Goal: Task Accomplishment & Management: Manage account settings

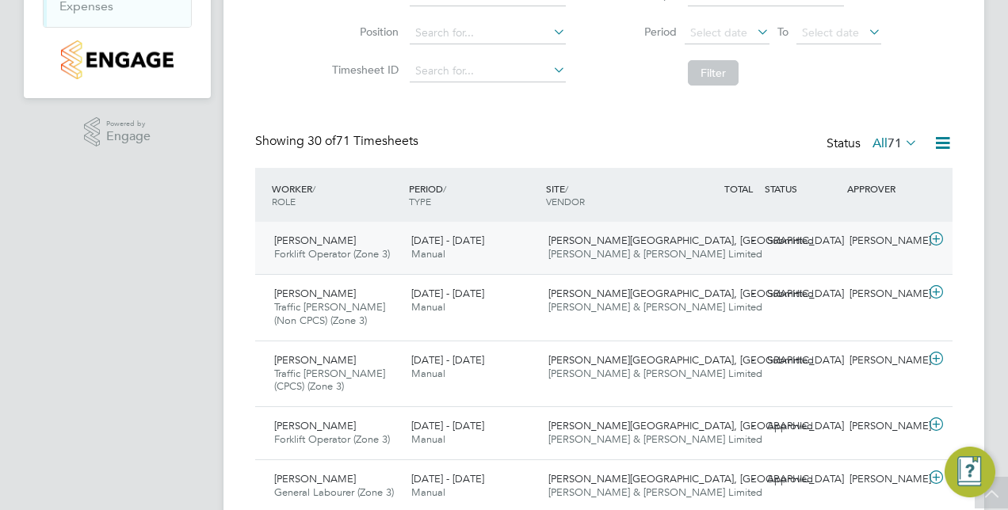
click at [786, 236] on div "Submitted" at bounding box center [802, 241] width 82 height 26
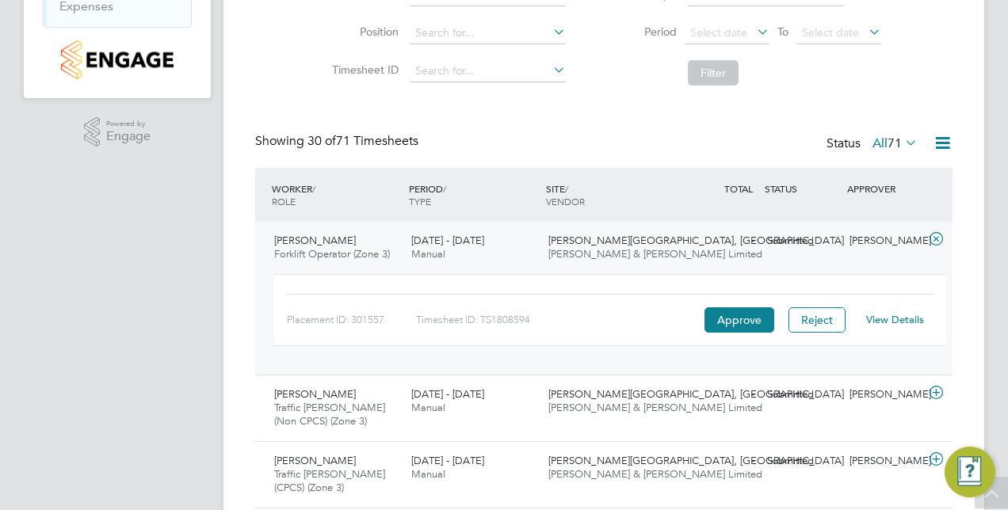
click at [889, 323] on link "View Details" at bounding box center [895, 319] width 58 height 13
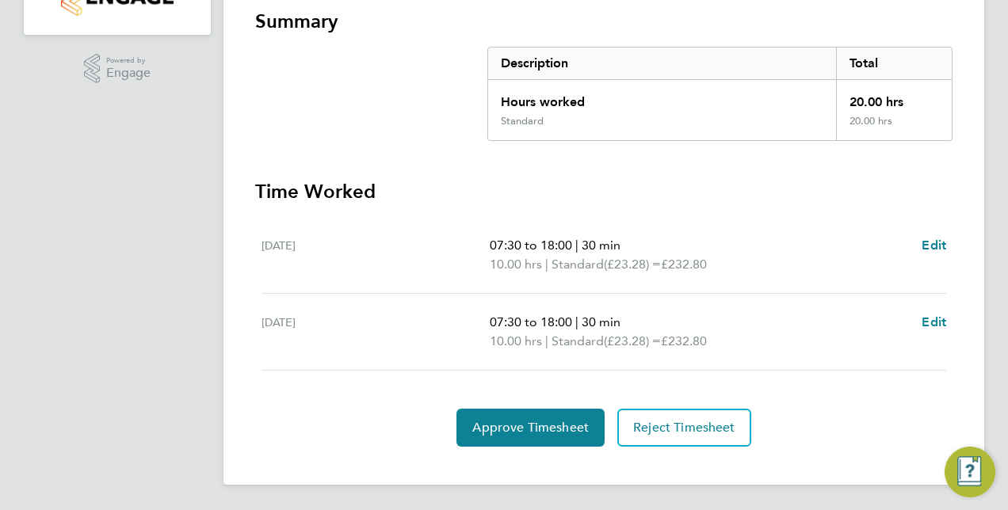
scroll to position [287, 0]
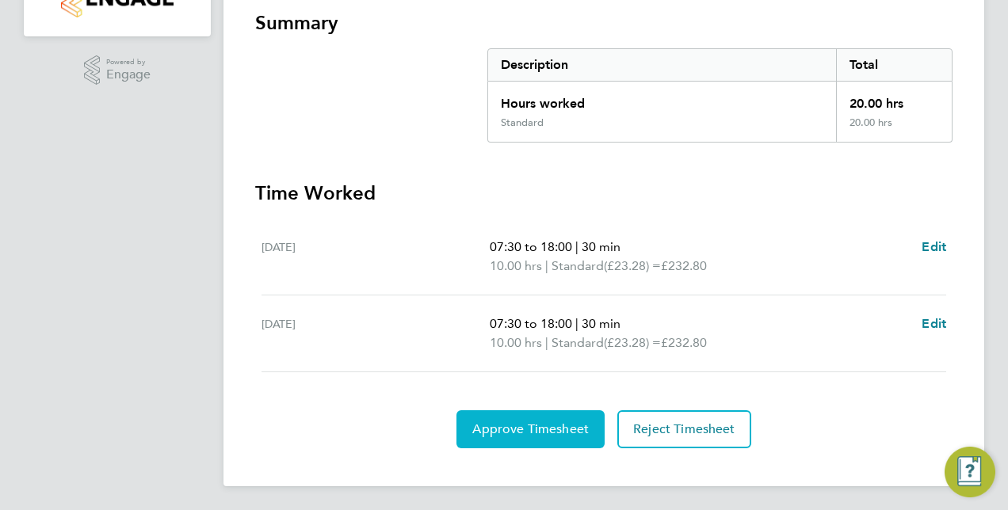
click at [537, 423] on span "Approve Timesheet" at bounding box center [530, 430] width 117 height 16
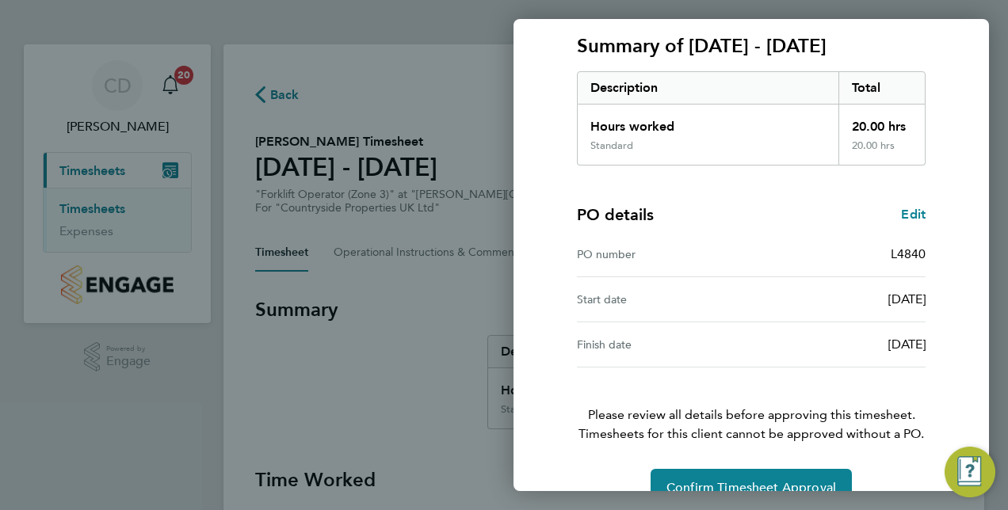
scroll to position [247, 0]
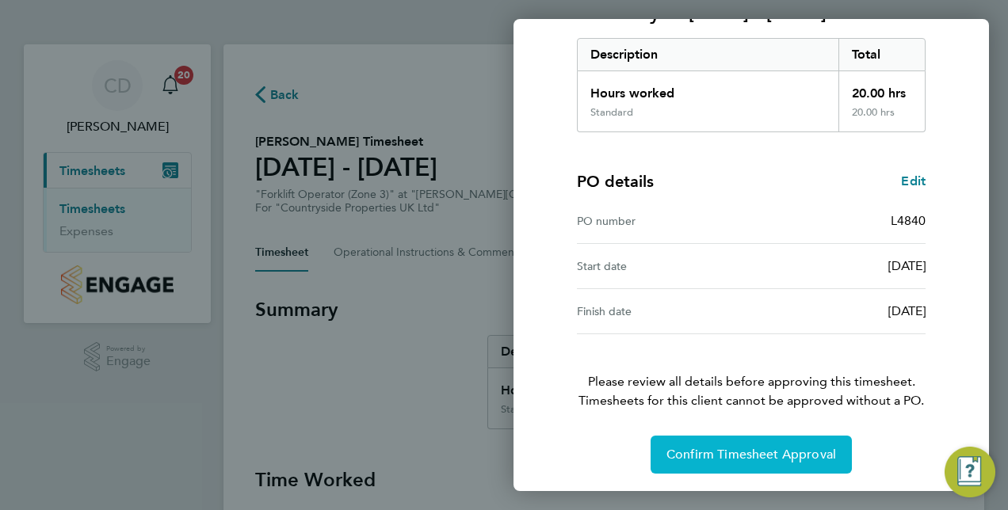
click at [753, 449] on span "Confirm Timesheet Approval" at bounding box center [752, 455] width 170 height 16
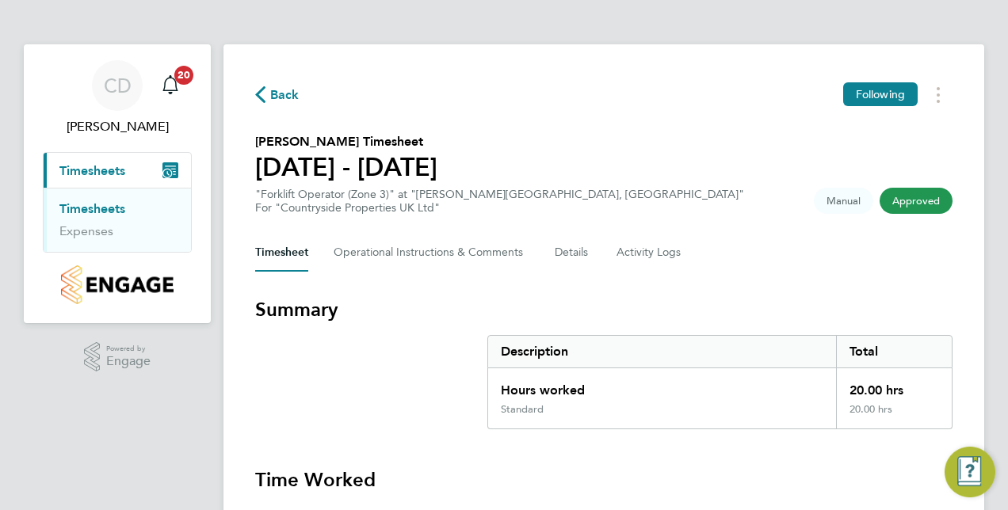
click at [279, 95] on span "Back" at bounding box center [284, 95] width 29 height 19
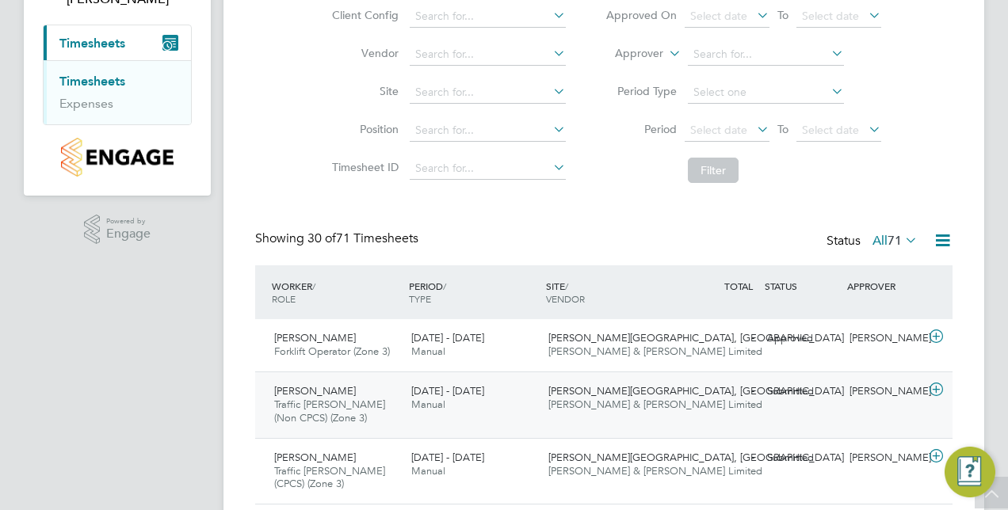
click at [782, 393] on div "Submitted" at bounding box center [802, 392] width 82 height 26
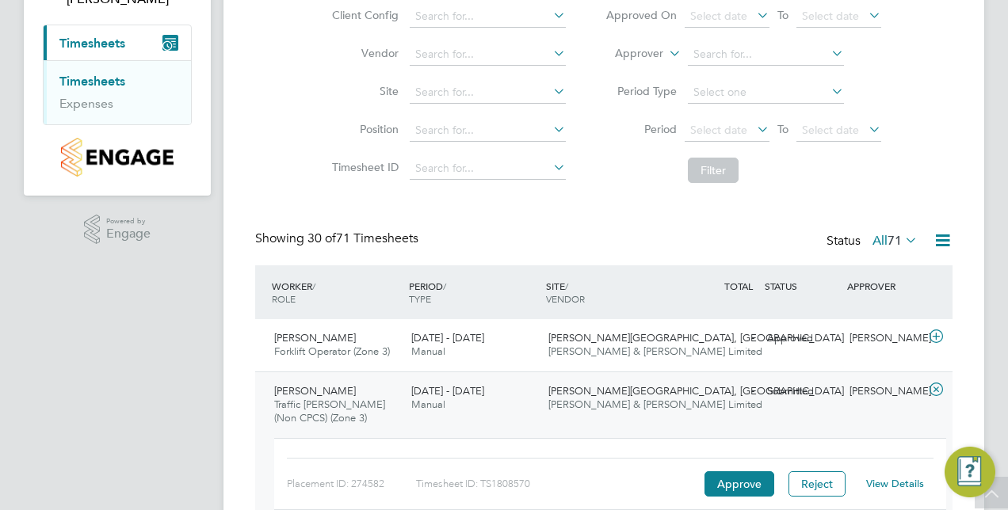
click at [890, 480] on link "View Details" at bounding box center [895, 483] width 58 height 13
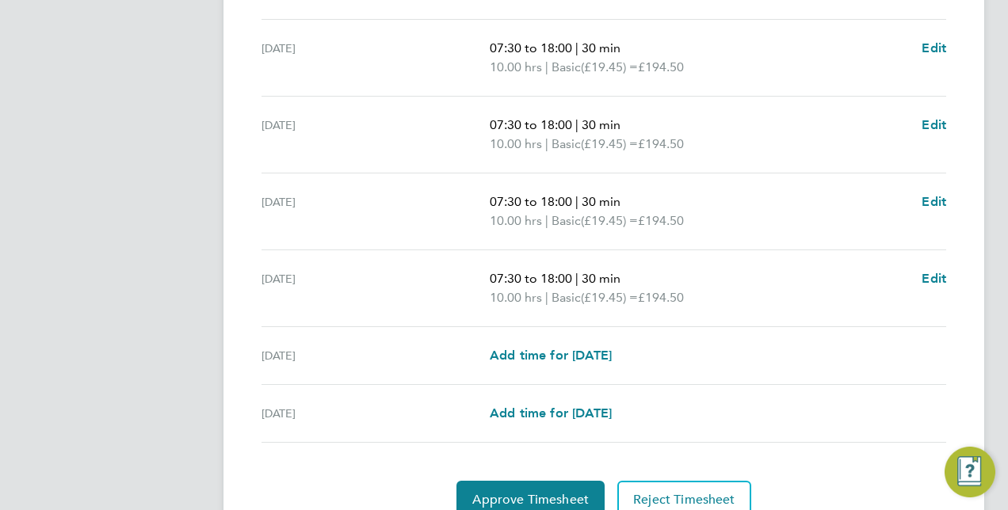
scroll to position [632, 0]
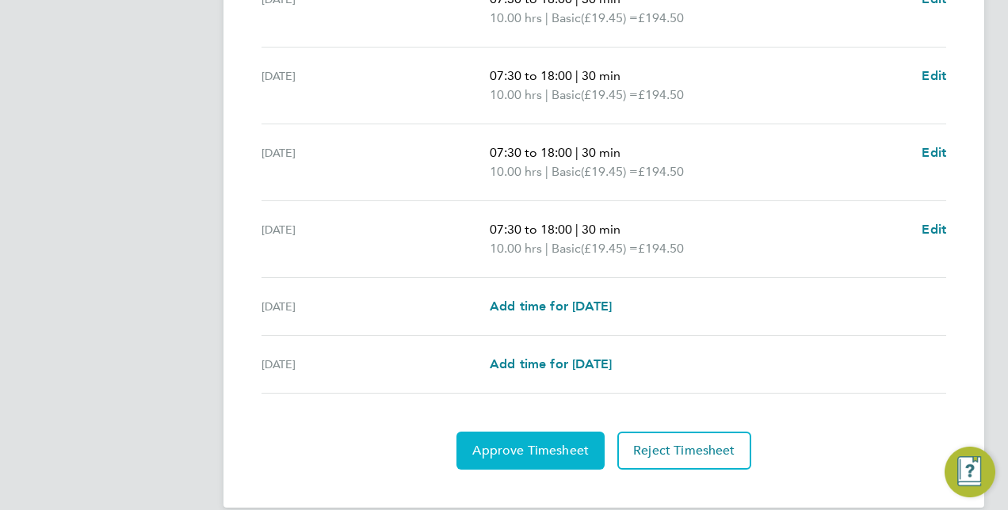
click at [520, 443] on span "Approve Timesheet" at bounding box center [530, 451] width 117 height 16
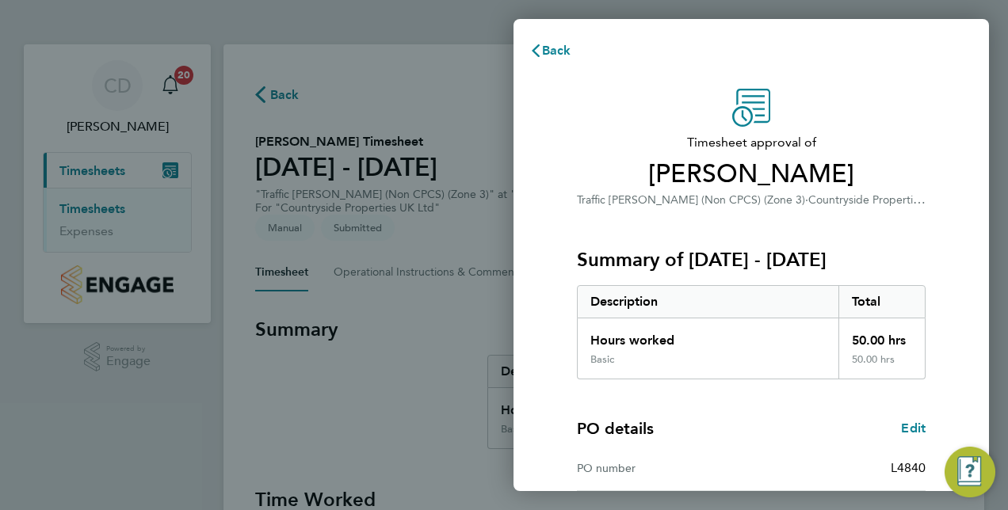
scroll to position [247, 0]
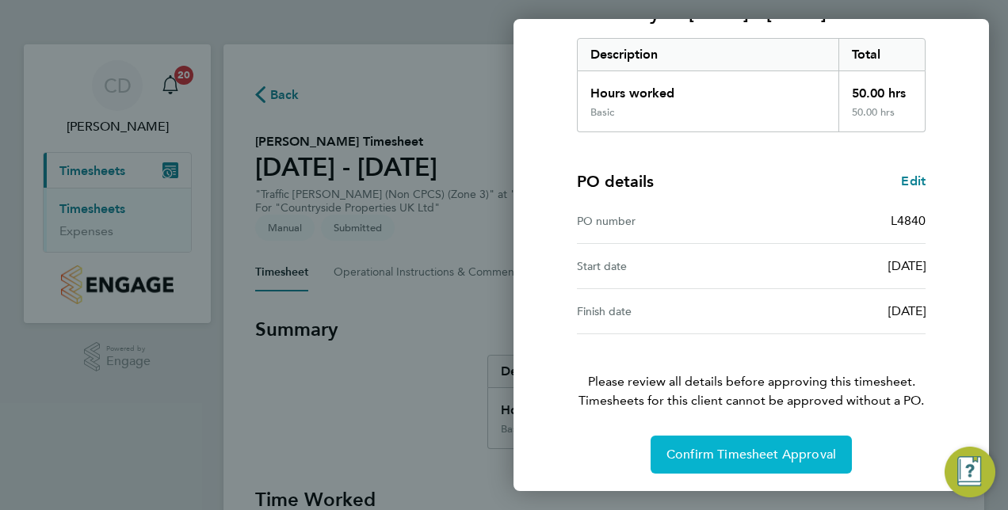
click at [728, 451] on span "Confirm Timesheet Approval" at bounding box center [752, 455] width 170 height 16
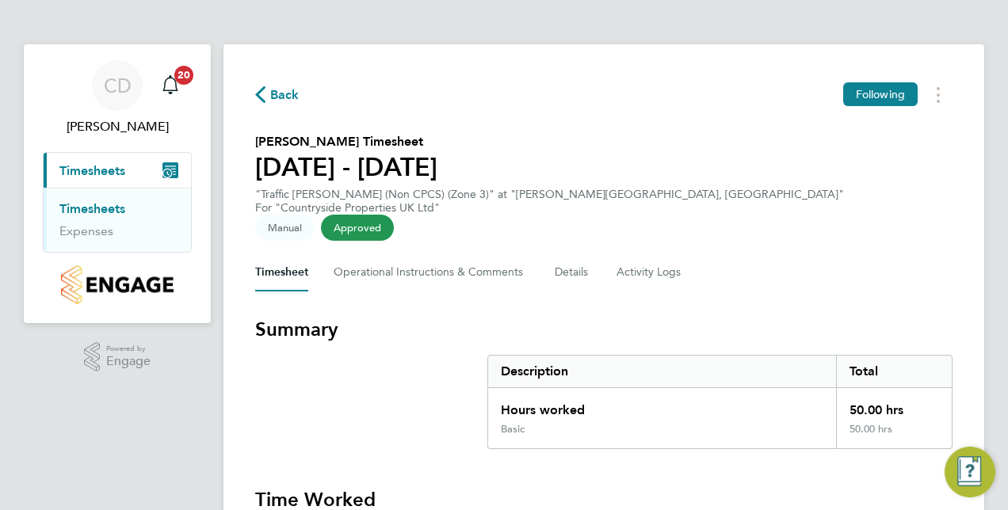
click at [284, 97] on span "Back" at bounding box center [284, 95] width 29 height 19
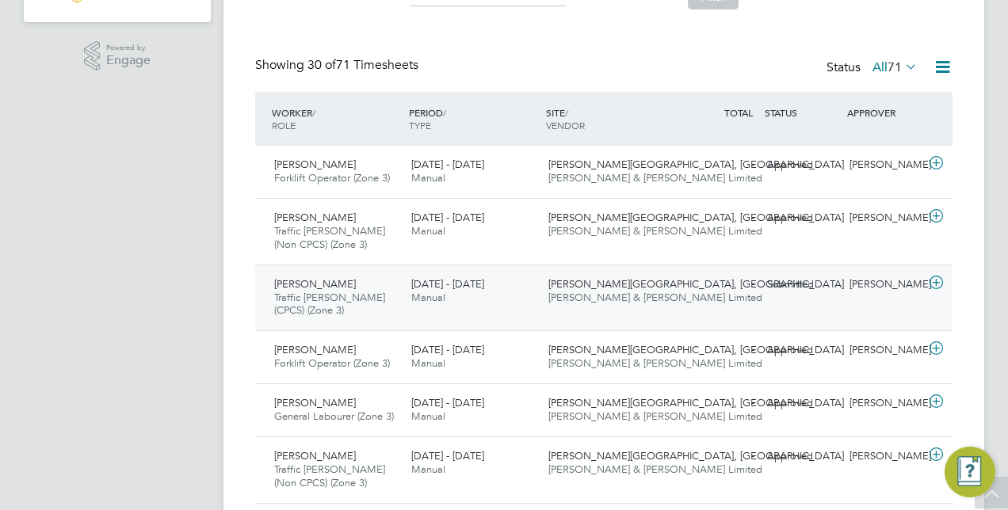
click at [618, 289] on div "Walstead Park, Lindfield Fawkes & Reece Limited" at bounding box center [610, 292] width 137 height 40
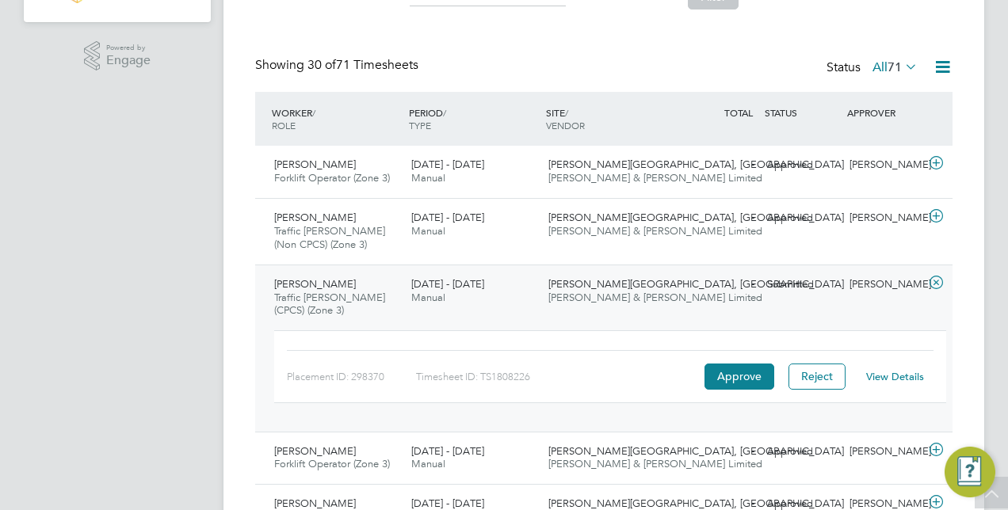
click at [900, 376] on link "View Details" at bounding box center [895, 376] width 58 height 13
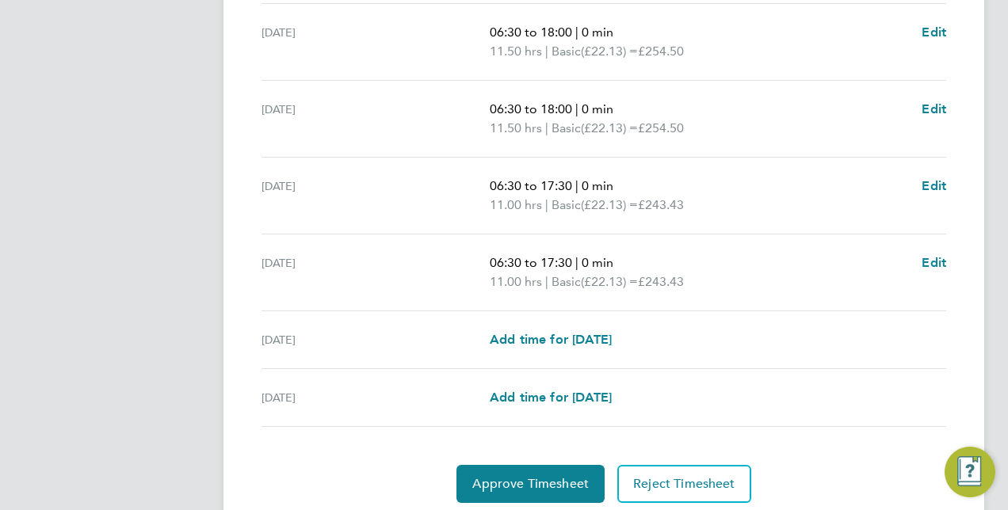
scroll to position [631, 0]
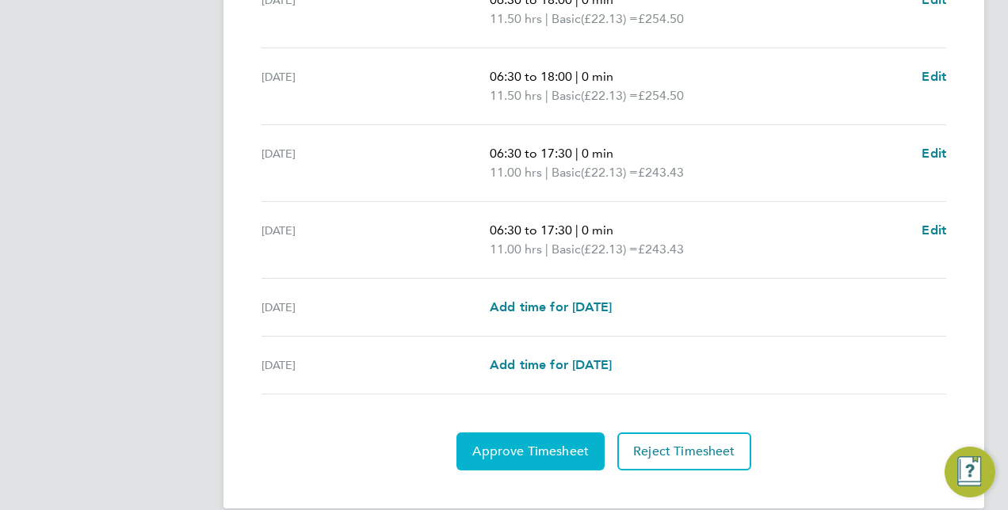
click at [525, 444] on span "Approve Timesheet" at bounding box center [530, 452] width 117 height 16
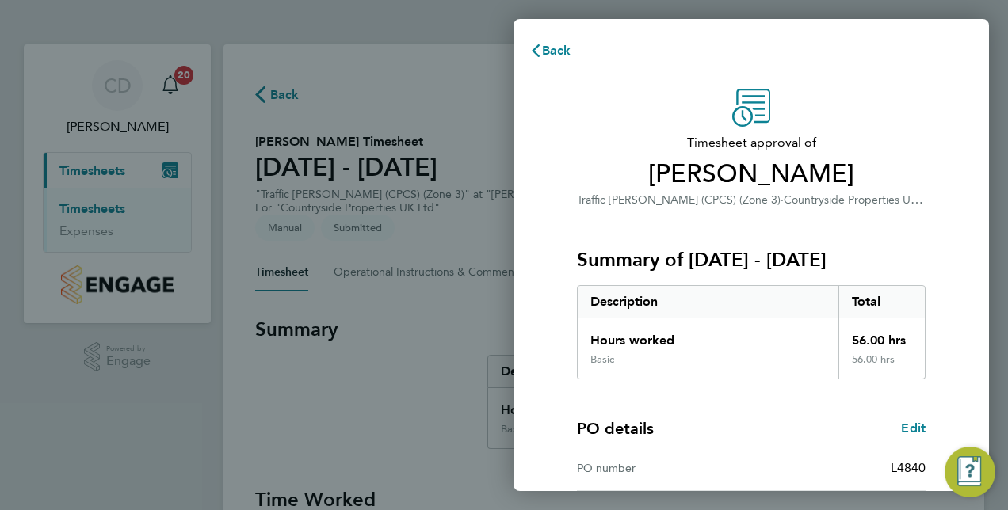
scroll to position [247, 0]
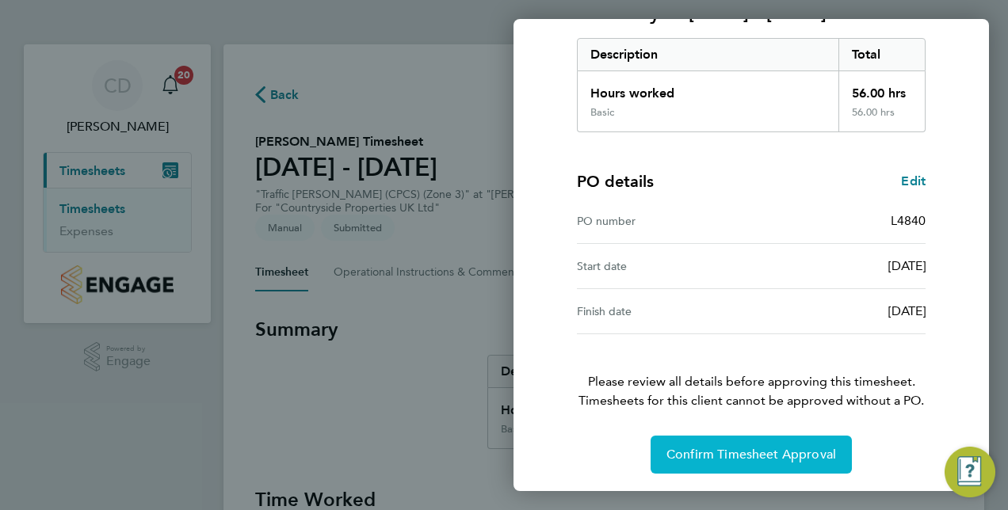
click at [735, 447] on span "Confirm Timesheet Approval" at bounding box center [752, 455] width 170 height 16
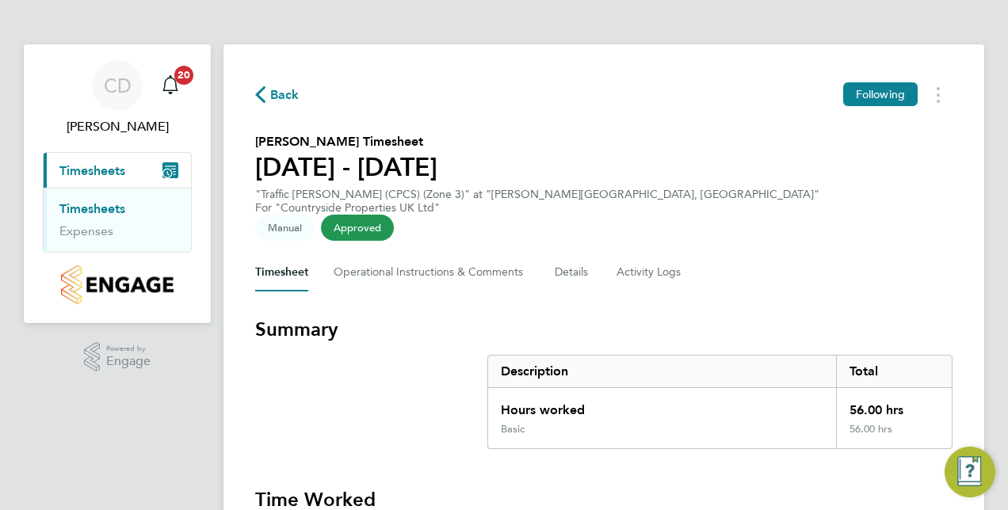
click at [272, 97] on span "Back" at bounding box center [284, 95] width 29 height 19
